Goal: Book appointment/travel/reservation

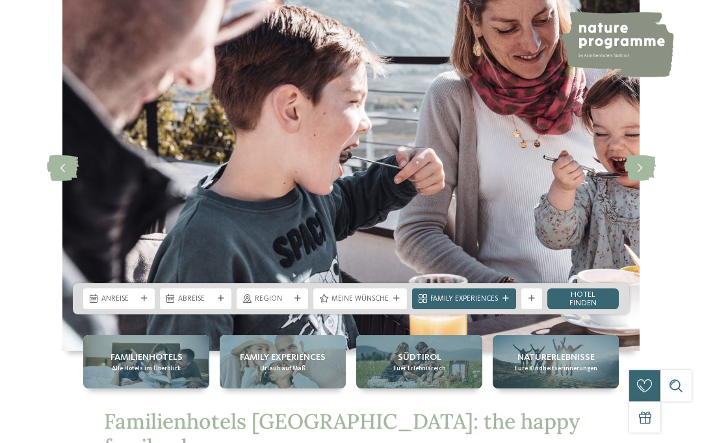
scroll to position [69, 0]
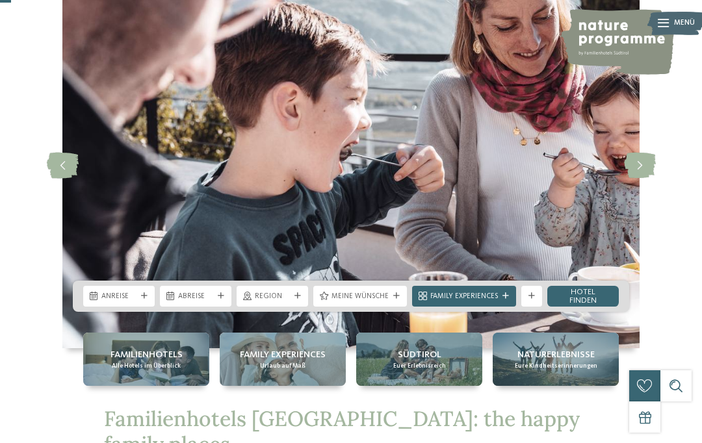
click at [133, 302] on span "Anreise" at bounding box center [118, 297] width 35 height 10
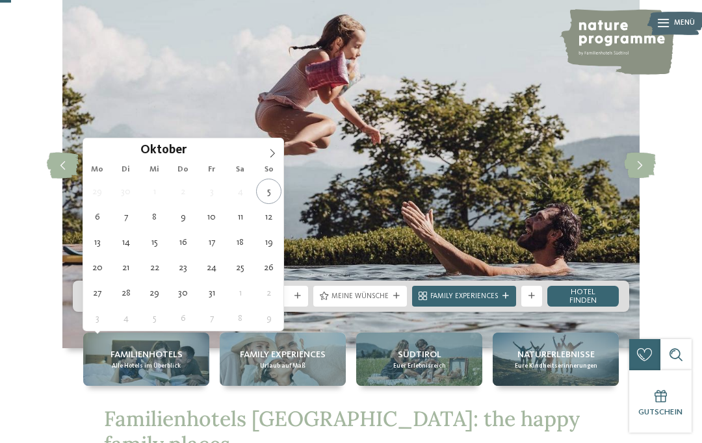
type div "13.10.2025"
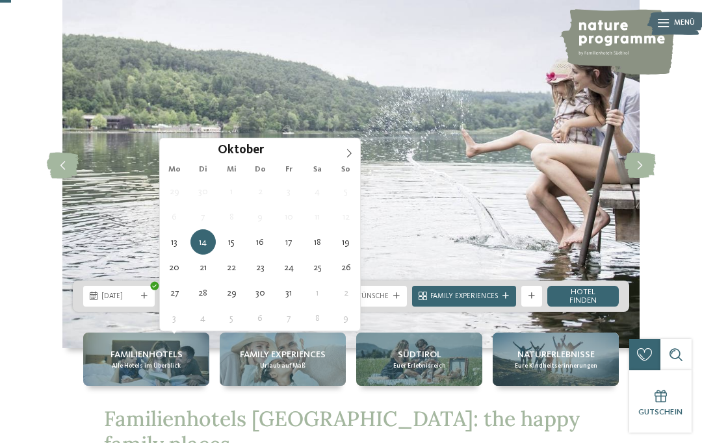
type div "15.10.2025"
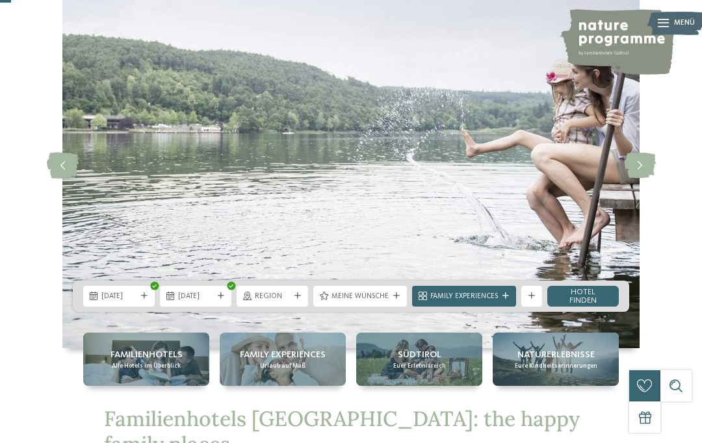
click at [298, 300] on icon at bounding box center [298, 296] width 7 height 7
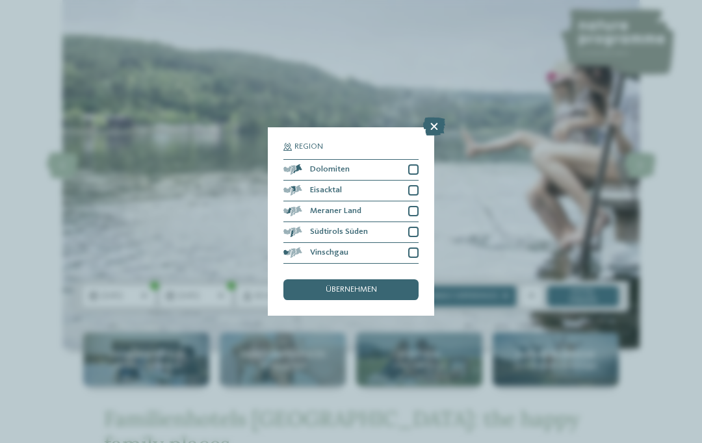
click at [441, 55] on div "Region Dolomiten" at bounding box center [351, 221] width 702 height 443
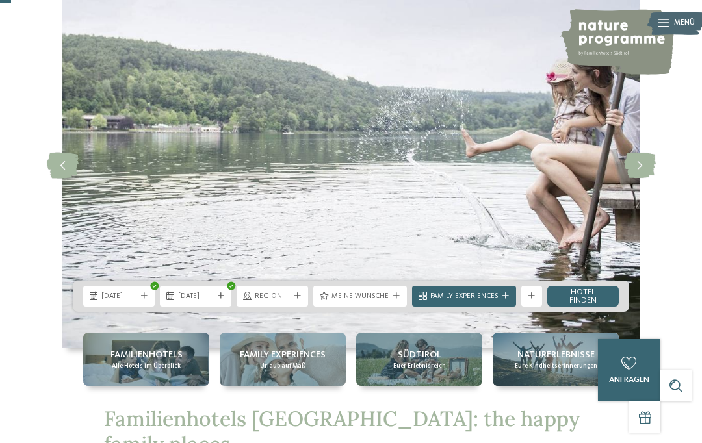
click at [436, 69] on img at bounding box center [350, 165] width 577 height 365
click at [536, 307] on div "Weitere Filter anzeigen" at bounding box center [532, 296] width 21 height 21
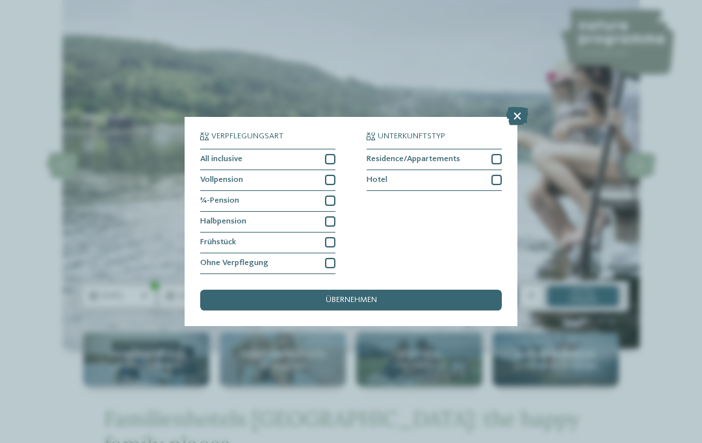
click at [512, 107] on icon at bounding box center [518, 116] width 22 height 18
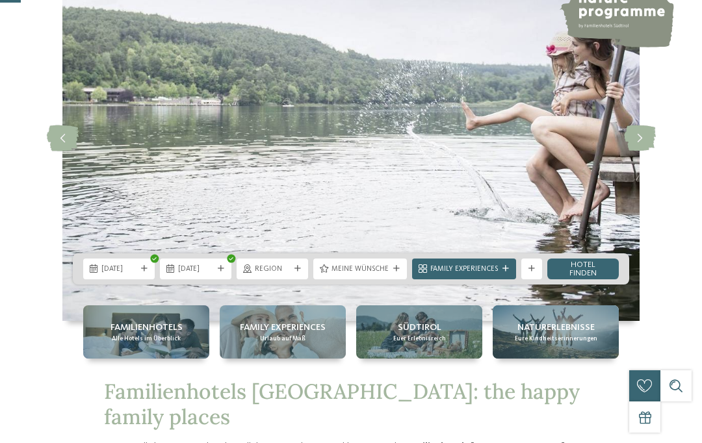
scroll to position [148, 0]
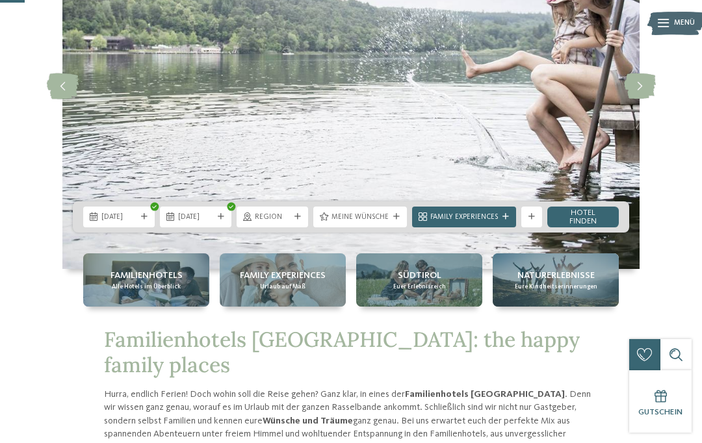
click at [572, 228] on link "Hotel finden" at bounding box center [584, 217] width 72 height 21
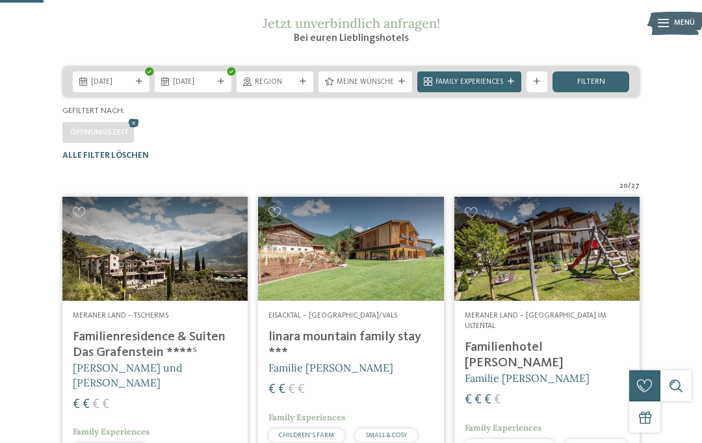
scroll to position [174, 0]
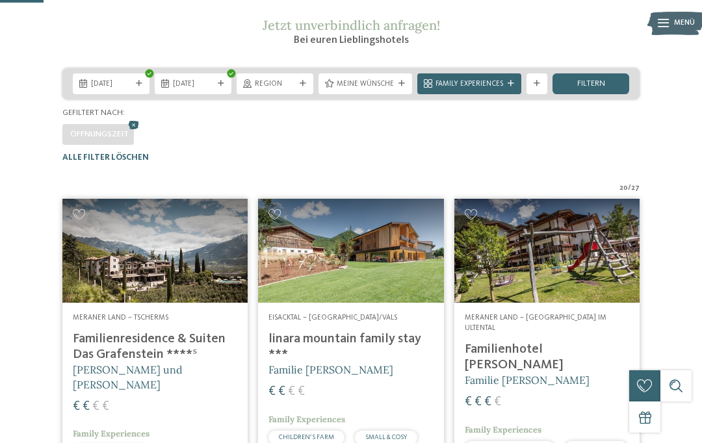
click at [506, 87] on div at bounding box center [511, 84] width 10 height 7
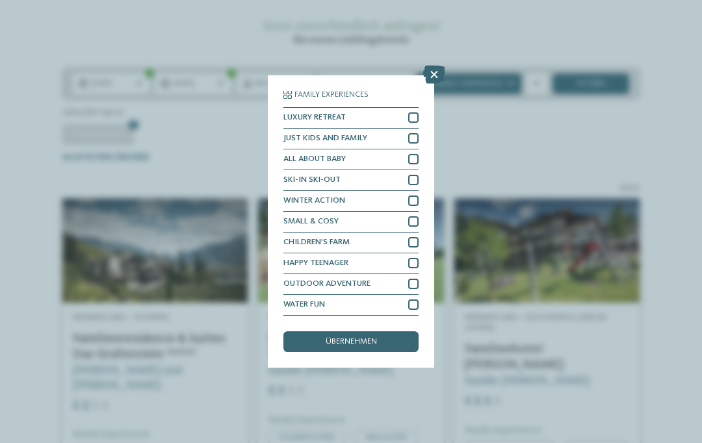
click at [437, 66] on icon at bounding box center [434, 75] width 22 height 18
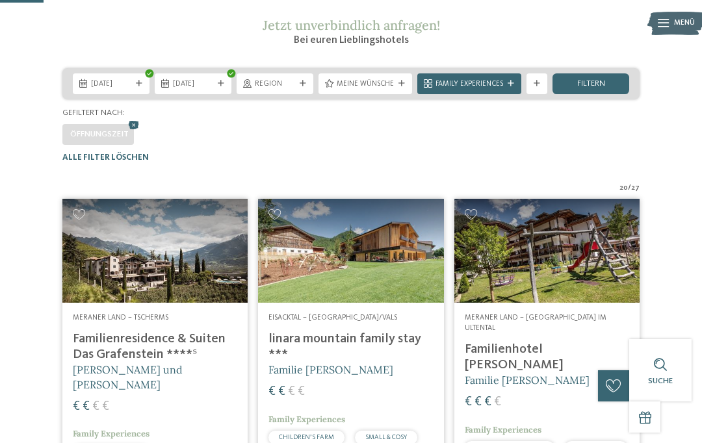
click at [488, 90] on span "Family Experiences" at bounding box center [470, 84] width 68 height 10
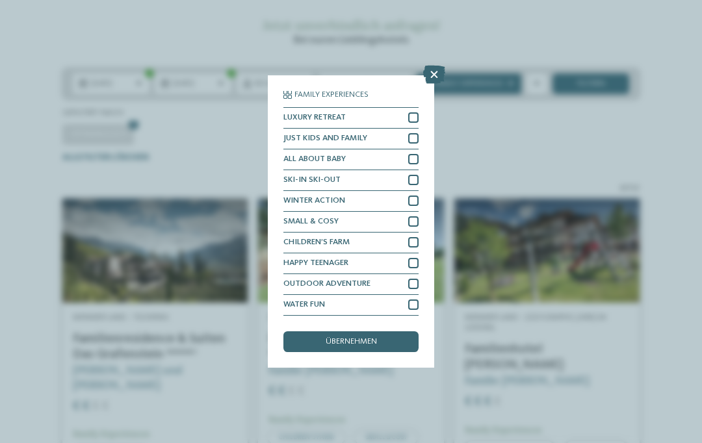
click at [432, 66] on icon at bounding box center [434, 75] width 22 height 18
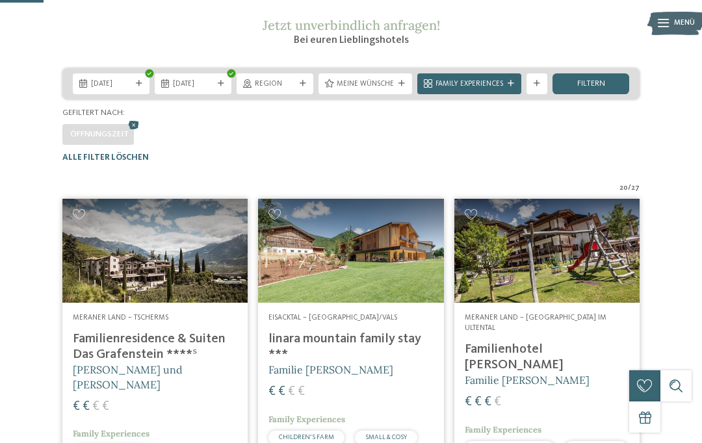
click at [539, 87] on icon at bounding box center [537, 84] width 7 height 7
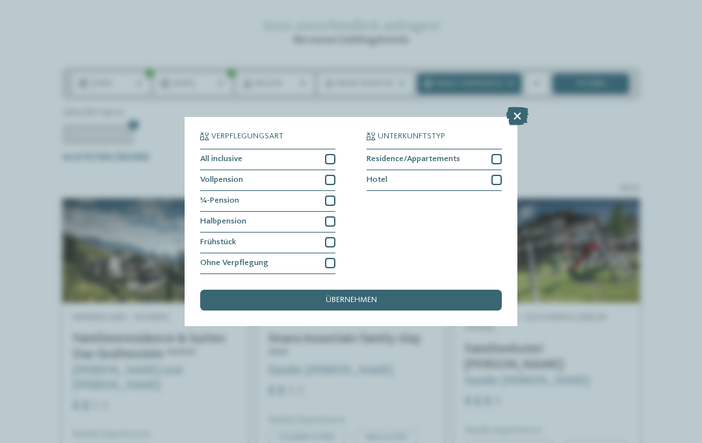
click at [560, 142] on div "Verpflegungsart All inclusive Vollpension Hotel" at bounding box center [351, 221] width 702 height 443
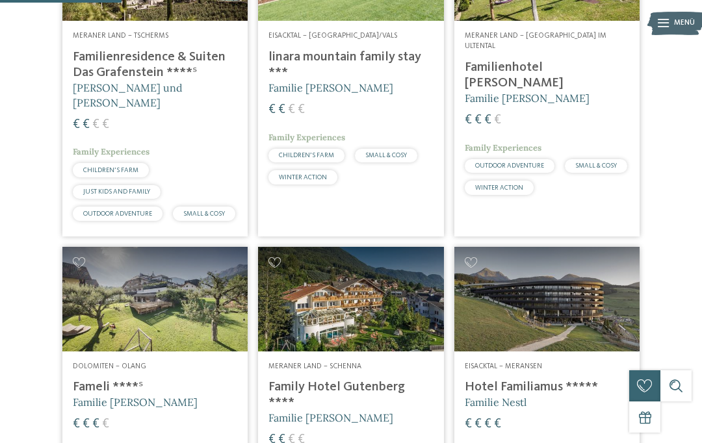
scroll to position [304, 0]
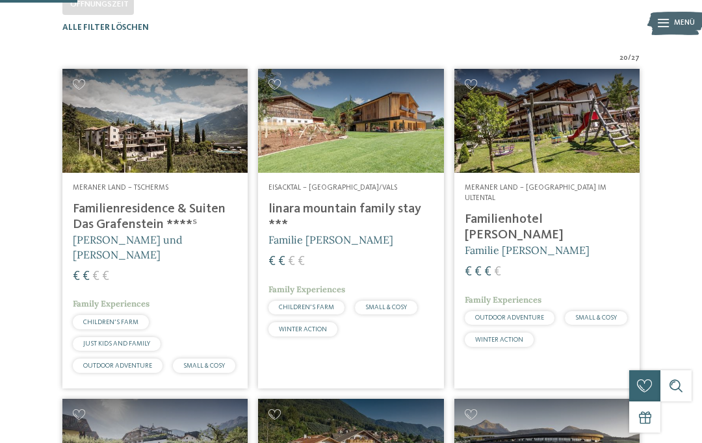
click at [183, 259] on span "[PERSON_NAME] und [PERSON_NAME]" at bounding box center [128, 246] width 110 height 27
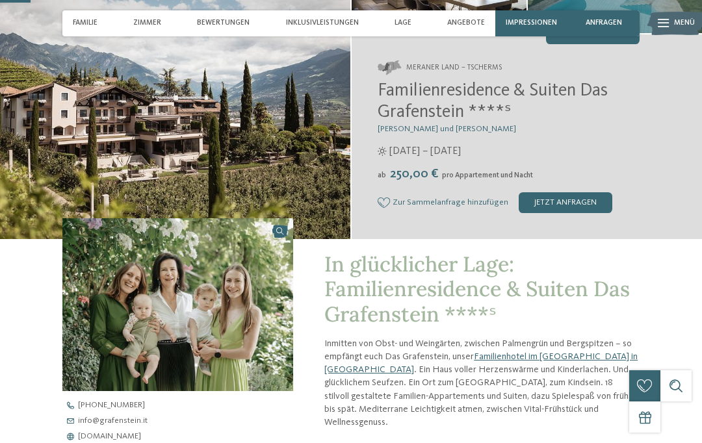
scroll to position [153, 0]
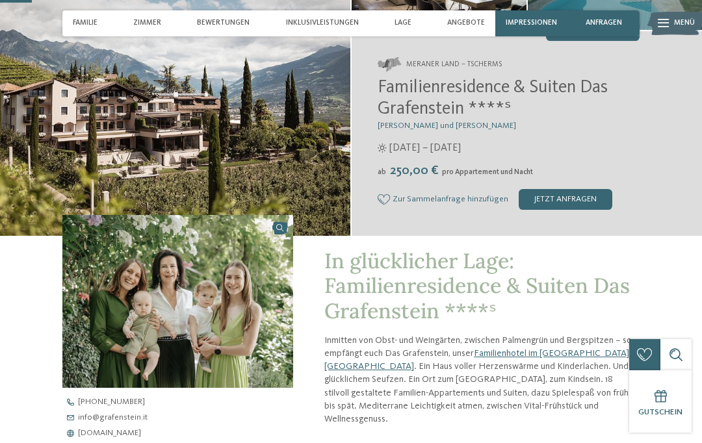
click at [127, 421] on span "info@ no-spam. grafenstein. no-spam. it" at bounding box center [113, 418] width 70 height 8
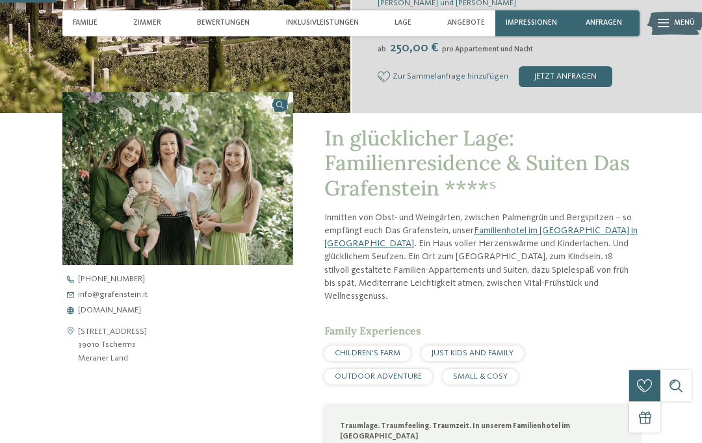
scroll to position [284, 0]
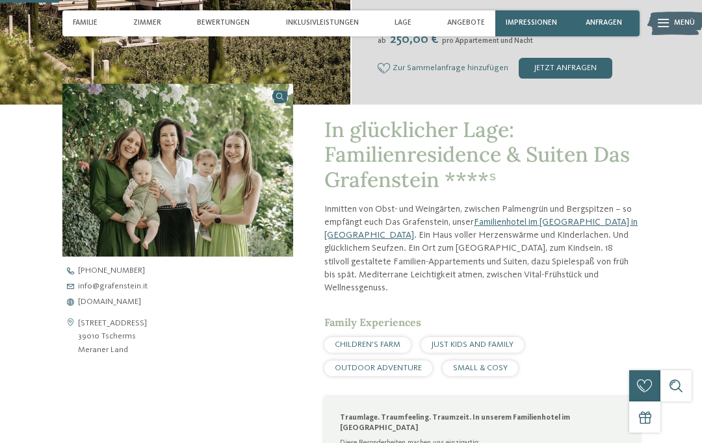
click at [132, 304] on span "[DOMAIN_NAME]" at bounding box center [109, 302] width 63 height 8
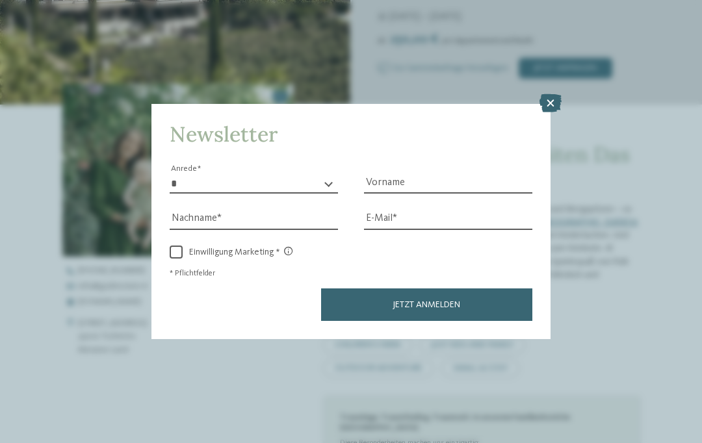
scroll to position [307, 0]
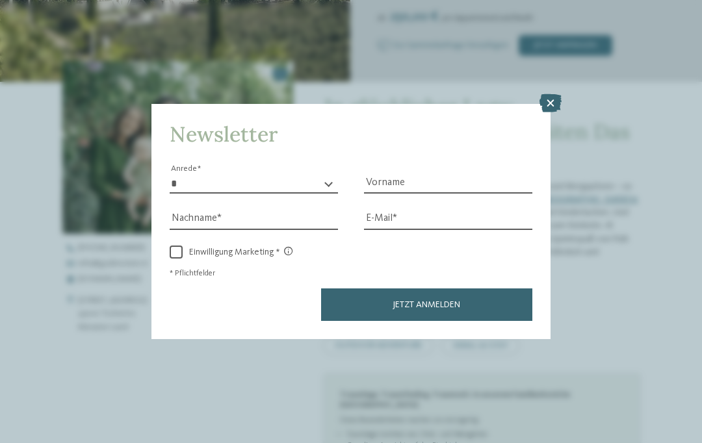
click at [548, 36] on div "Newsletter * **** **** ******* ****** Anrede Vorname Nachname Link" at bounding box center [351, 221] width 702 height 443
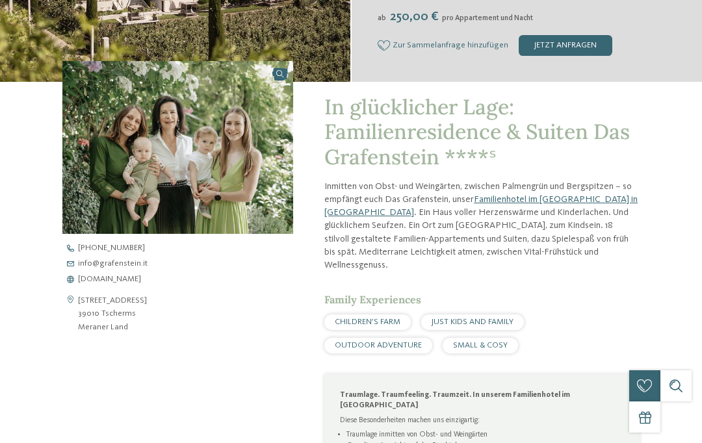
scroll to position [0, 0]
